Goal: Task Accomplishment & Management: Manage account settings

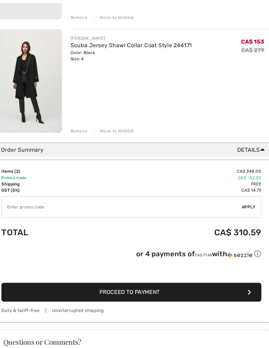
scroll to position [176, 0]
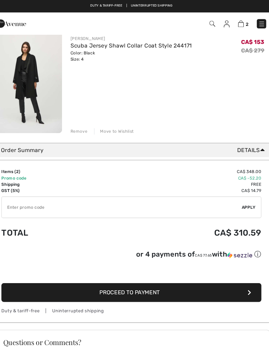
click at [228, 273] on button "Proceed to Payment" at bounding box center [134, 276] width 245 height 18
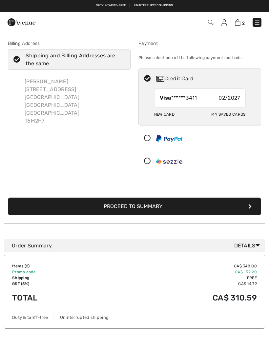
click at [29, 89] on div "Cathryn Palmer 107 Country Club Pl NW Edmonton, AB, CA T6M2H7" at bounding box center [74, 101] width 111 height 58
click at [11, 57] on icon at bounding box center [16, 59] width 17 height 7
click at [121, 57] on input "Shipping and Billing Addresses are the same" at bounding box center [123, 60] width 4 height 20
checkbox input "false"
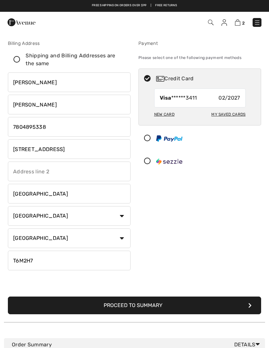
click at [73, 152] on input "[STREET_ADDRESS]" at bounding box center [69, 149] width 123 height 20
type input "1"
click at [59, 113] on input "[PERSON_NAME]" at bounding box center [69, 105] width 123 height 20
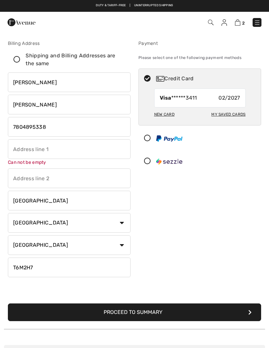
click at [55, 125] on input "phone" at bounding box center [69, 127] width 123 height 20
type input "7"
type input "7809453816"
click at [14, 153] on input "text" at bounding box center [69, 149] width 123 height 20
type input "11969 Jasper Ave"
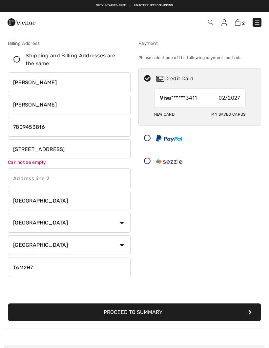
click at [15, 177] on input "text" at bounding box center [69, 179] width 123 height 20
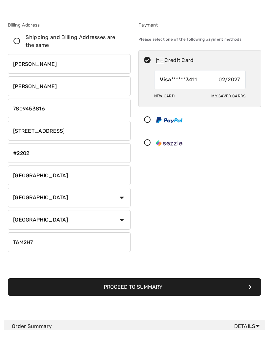
type input "#2202"
click at [35, 251] on input "T6M2H7" at bounding box center [69, 261] width 123 height 20
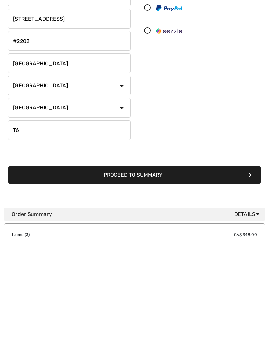
type input "T"
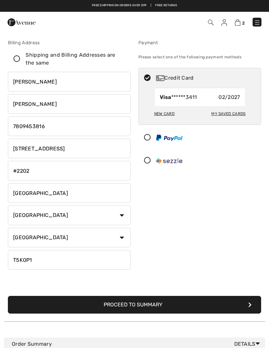
scroll to position [0, 0]
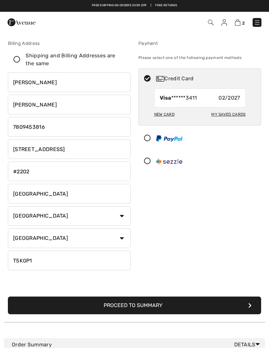
type input "T5K0P1"
click at [20, 61] on icon at bounding box center [16, 59] width 17 height 7
click at [121, 61] on input "Shipping and Billing Addresses are the same" at bounding box center [123, 60] width 4 height 20
checkbox input "true"
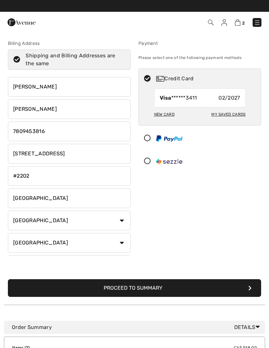
type input "7804895338"
type input "[STREET_ADDRESS]"
type input "T6M2H7"
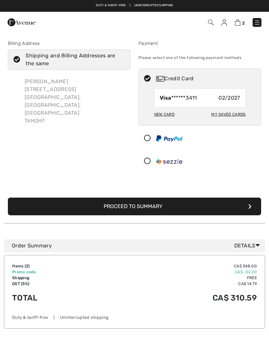
click at [224, 20] on img at bounding box center [224, 22] width 6 height 7
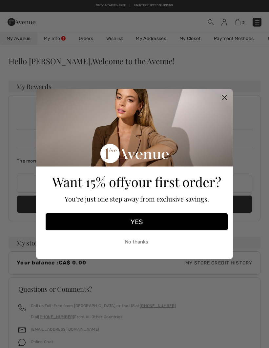
click at [226, 100] on circle "Close dialog" at bounding box center [224, 97] width 11 height 11
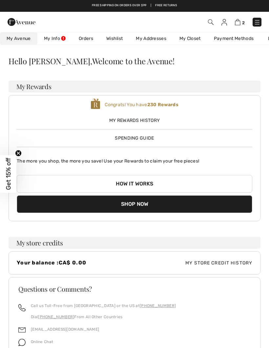
click at [52, 42] on link "My Info" at bounding box center [54, 38] width 35 height 12
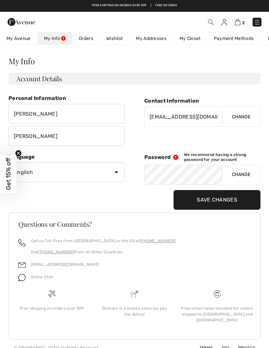
scroll to position [2, 0]
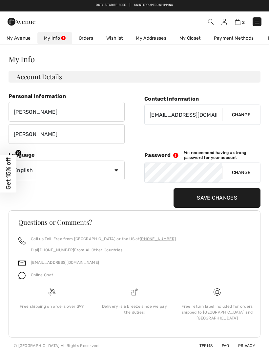
click at [129, 175] on div "Personal Information Cathryn Palmer Contact Information cathryn_palmer@me.com C…" at bounding box center [135, 149] width 252 height 117
click at [219, 199] on input "Save Changes" at bounding box center [217, 199] width 87 height 20
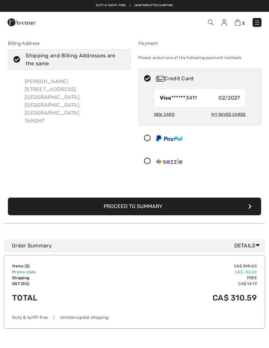
click at [226, 21] on img at bounding box center [224, 22] width 6 height 7
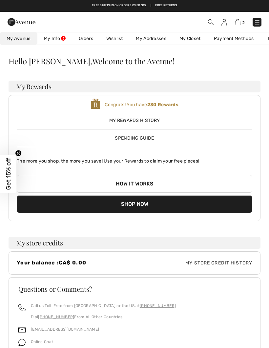
click at [210, 21] on img at bounding box center [211, 22] width 6 height 6
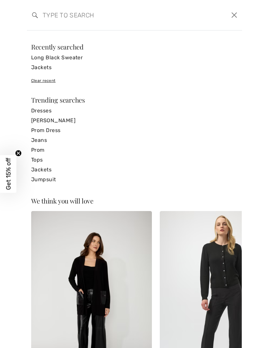
click at [48, 17] on input "search" at bounding box center [112, 15] width 148 height 20
type input "W"
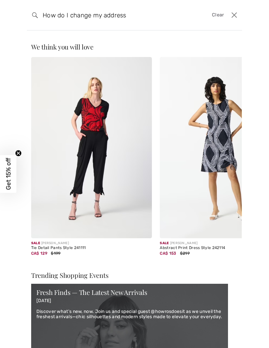
type input "How do I change my address"
click at [30, 16] on div "Search How do I change my address Clear" at bounding box center [134, 15] width 215 height 31
click at [221, 17] on span "Clear" at bounding box center [218, 14] width 12 height 7
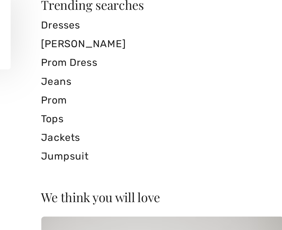
scroll to position [115, 0]
